Goal: Information Seeking & Learning: Find specific fact

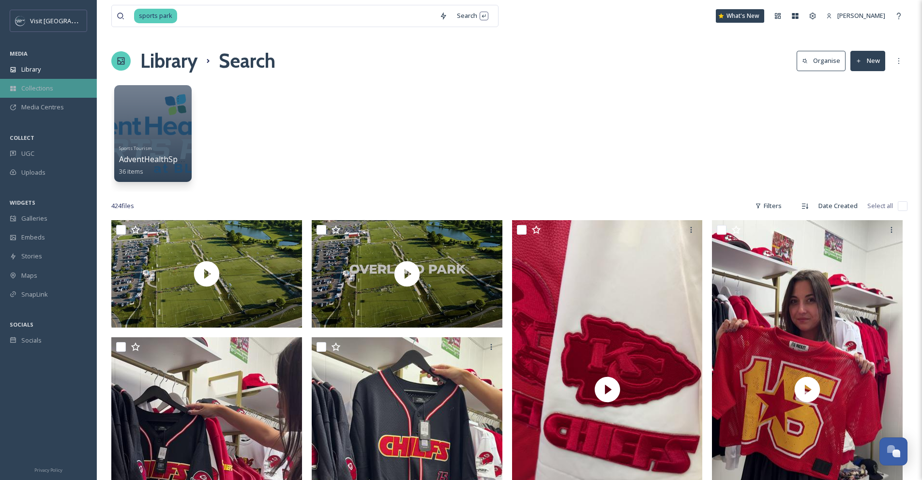
scroll to position [1840, 0]
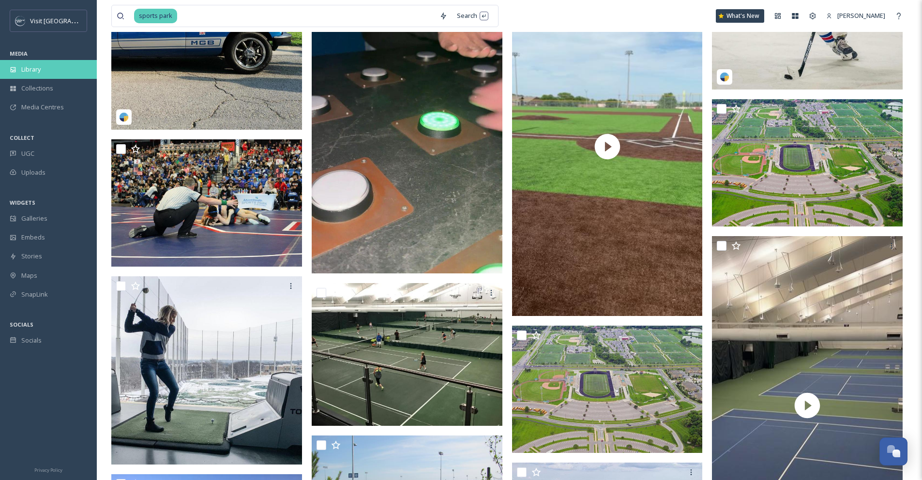
click at [41, 70] on span "Library" at bounding box center [30, 69] width 19 height 9
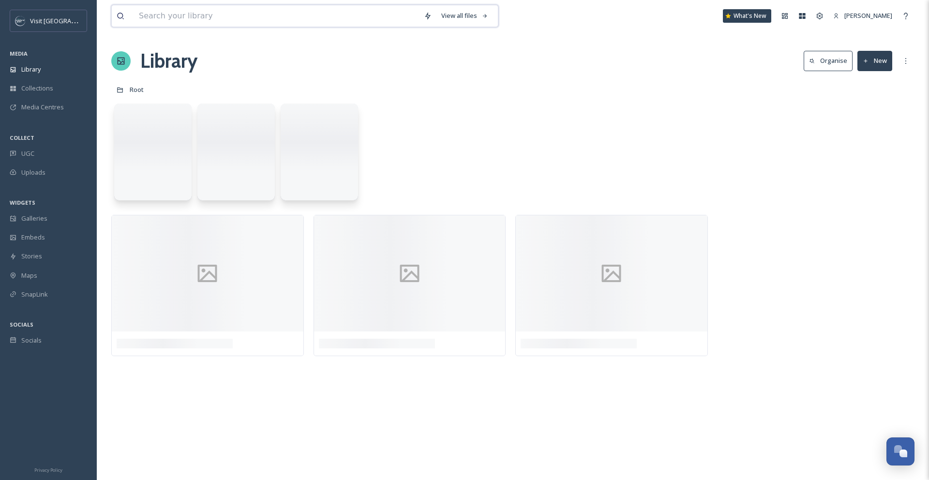
click at [251, 19] on input at bounding box center [276, 15] width 285 height 21
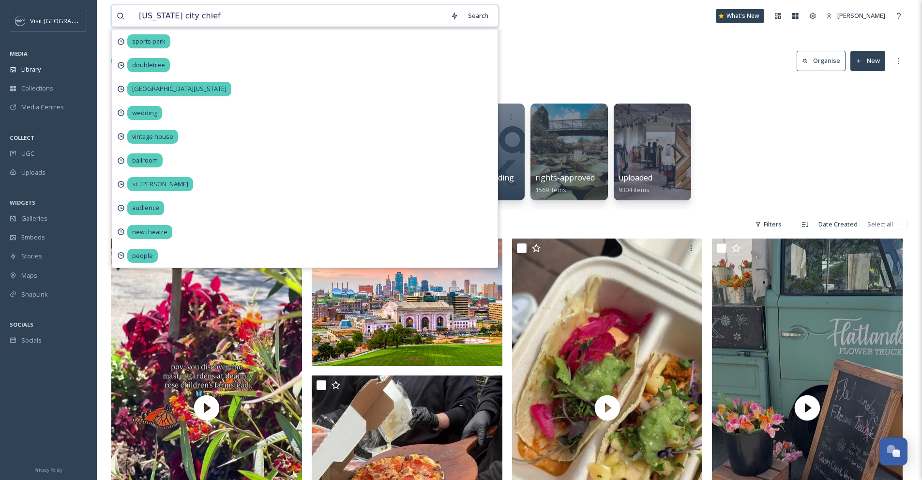
type input "[US_STATE] city chiefs"
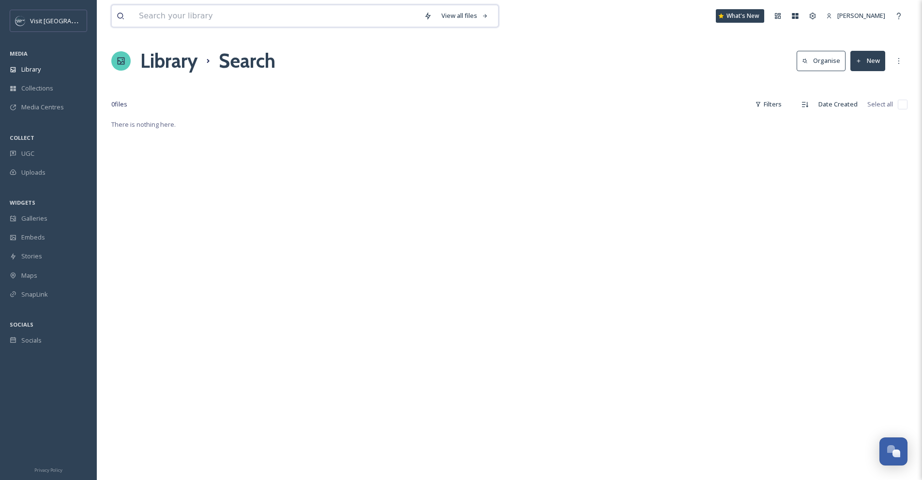
click at [259, 14] on input at bounding box center [276, 15] width 285 height 21
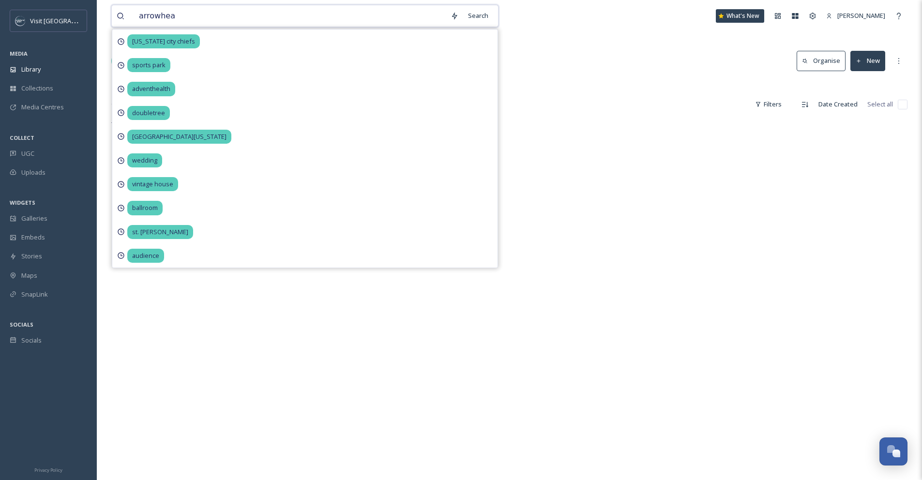
type input "arrowhead"
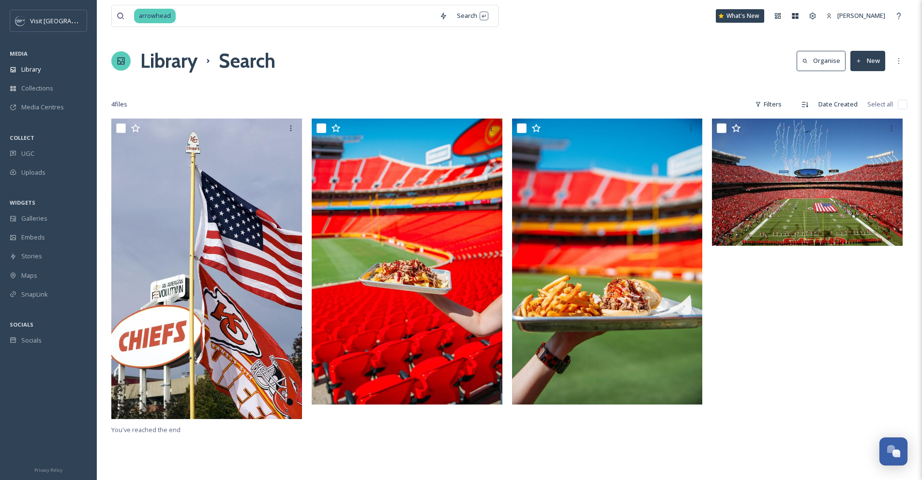
click at [542, 30] on div "arrowhead Search What's New [PERSON_NAME]" at bounding box center [509, 16] width 796 height 32
